Goal: Find specific page/section: Find specific page/section

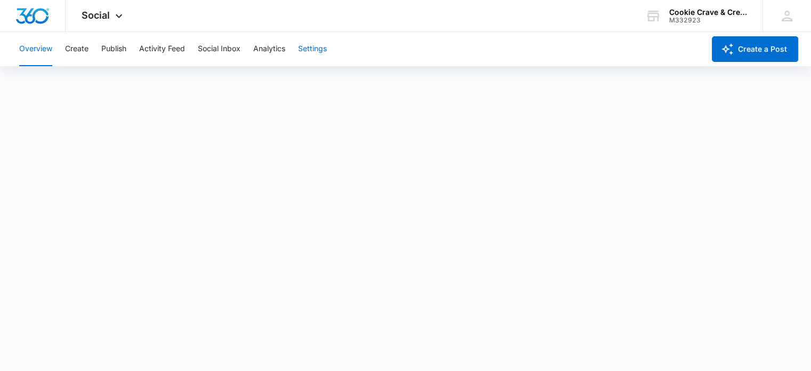
click at [313, 51] on button "Settings" at bounding box center [312, 49] width 29 height 34
